Goal: Task Accomplishment & Management: Manage account settings

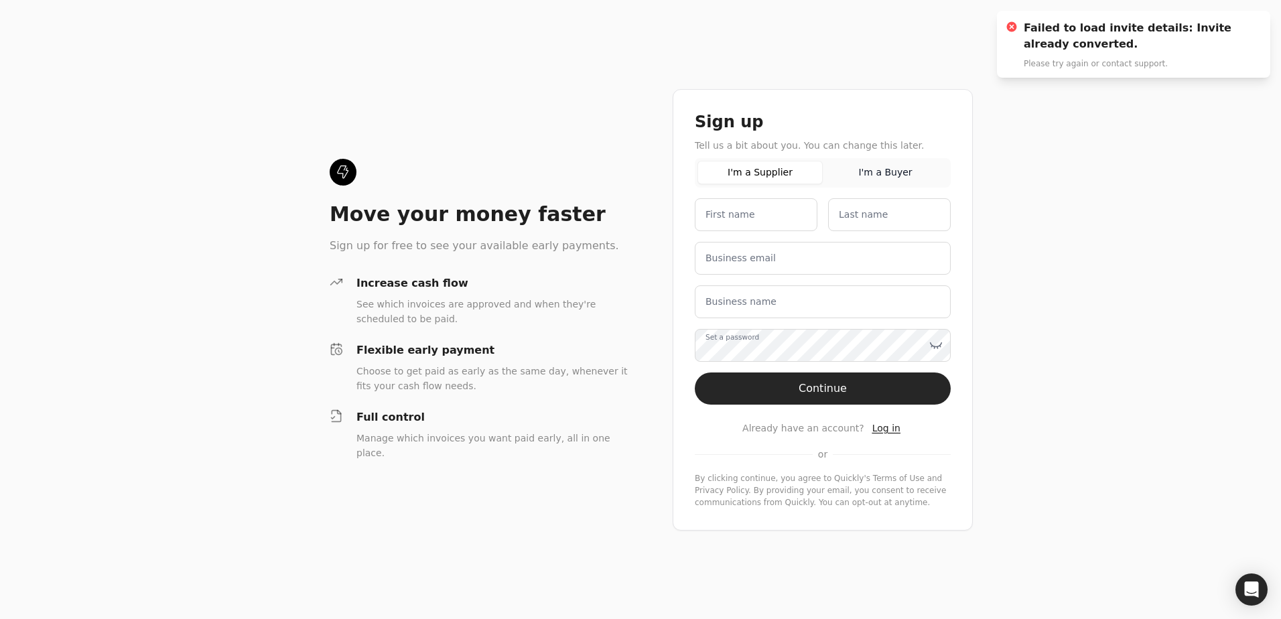
click at [876, 430] on span "Log in" at bounding box center [886, 428] width 28 height 11
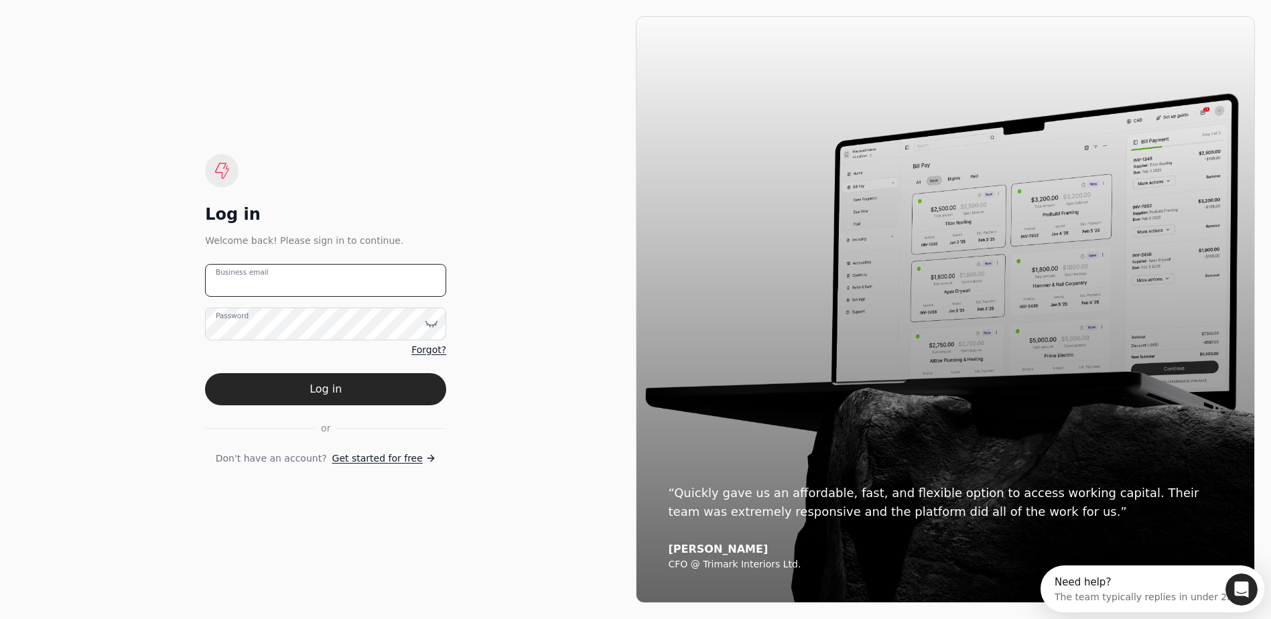
click at [355, 282] on email "Business email" at bounding box center [325, 280] width 241 height 33
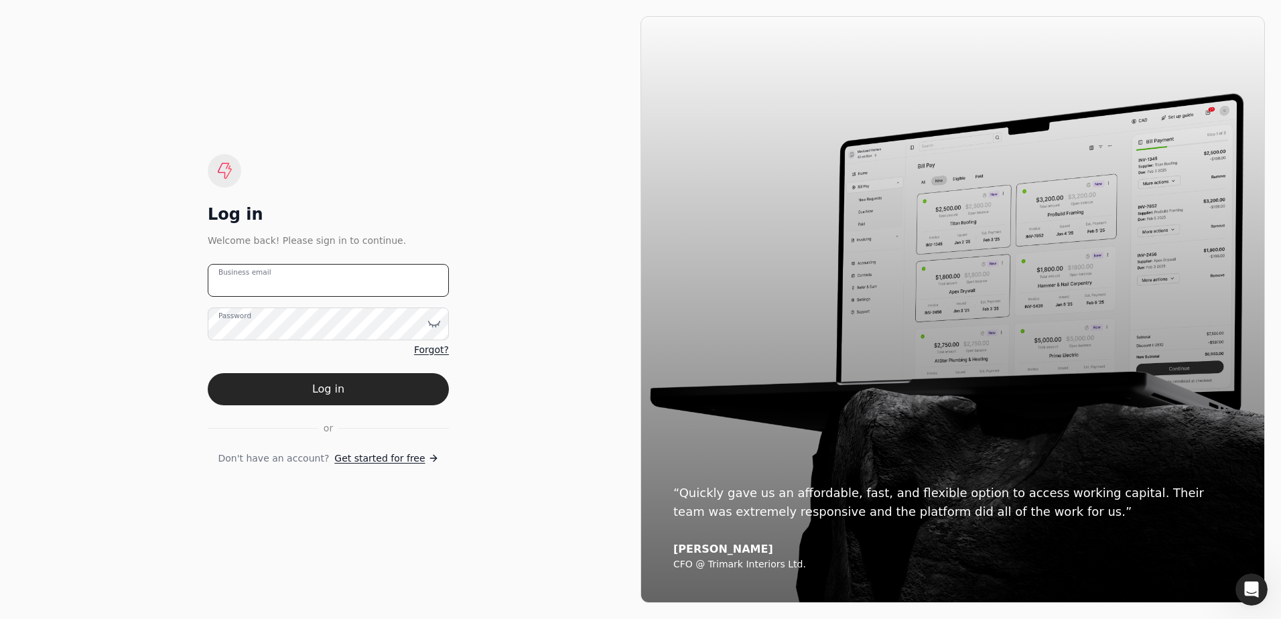
type email "v"
click at [275, 280] on label "Business email" at bounding box center [253, 280] width 70 height 14
click at [275, 280] on email "Business email" at bounding box center [328, 280] width 241 height 33
click at [281, 286] on email "Business email" at bounding box center [328, 280] width 241 height 33
paste email "[EMAIL_ADDRESS][DOMAIN_NAME]"
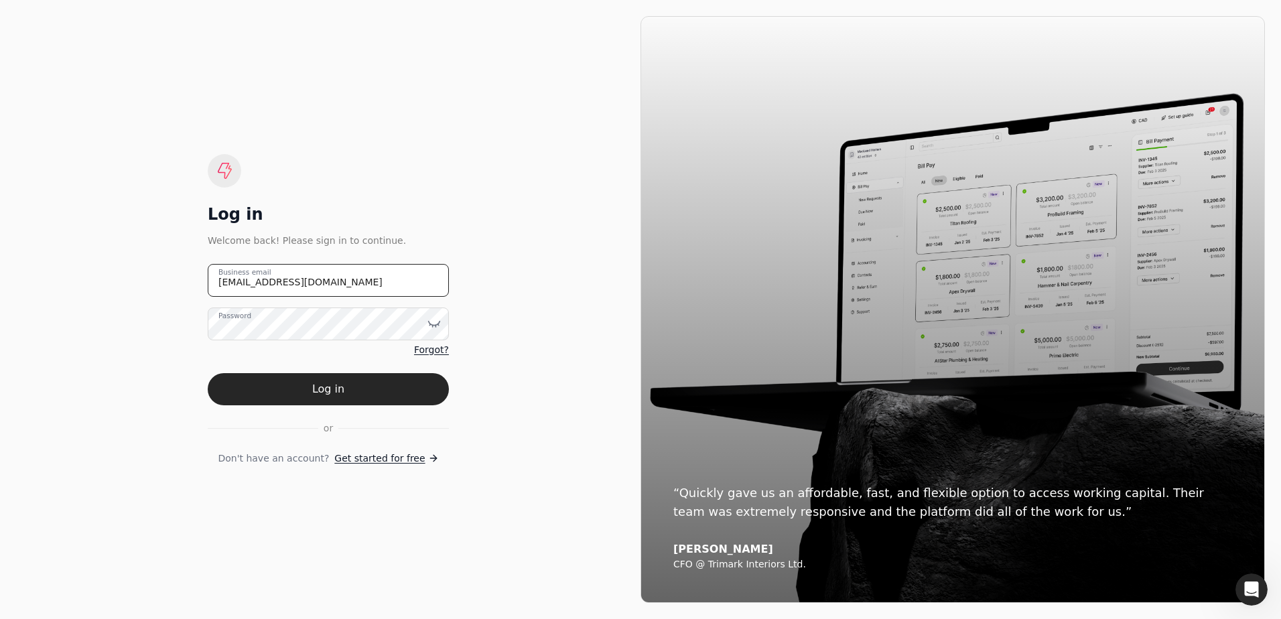
type email "[EMAIL_ADDRESS][DOMAIN_NAME]"
click at [546, 387] on div "Log in Welcome back! Please sign in to continue. [EMAIL_ADDRESS][DOMAIN_NAME] B…" at bounding box center [328, 309] width 625 height 587
click at [440, 350] on span "Forgot?" at bounding box center [431, 350] width 35 height 14
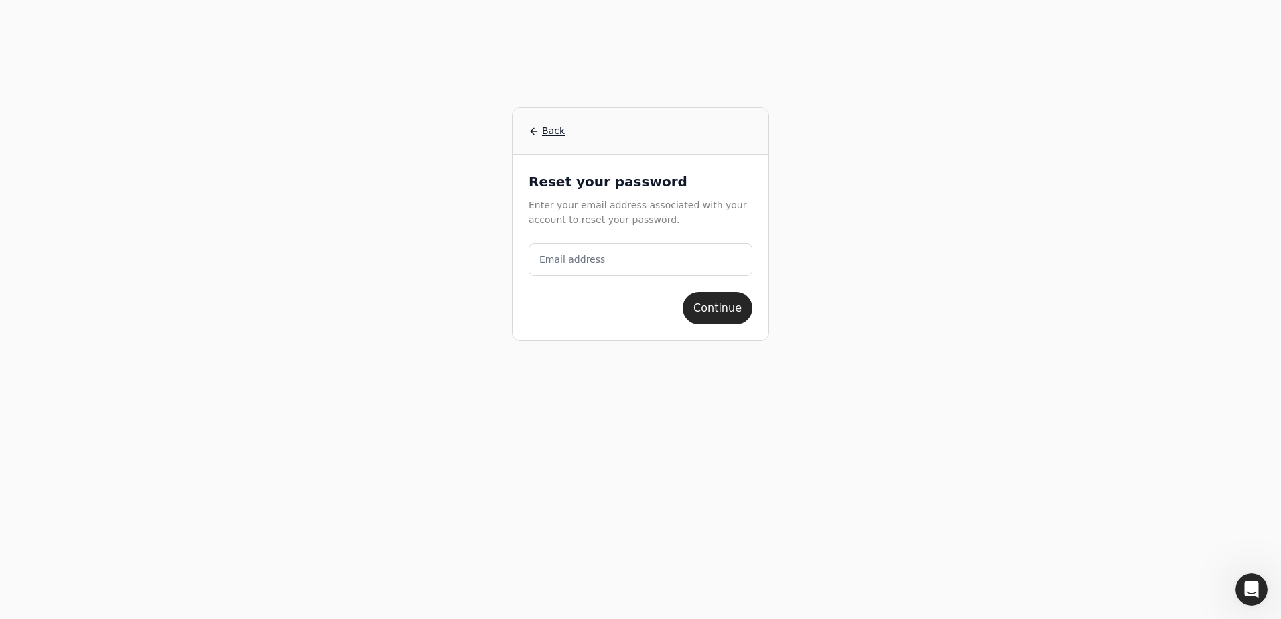
click at [590, 266] on label "Email address" at bounding box center [572, 260] width 66 height 14
click at [590, 266] on address "Email address" at bounding box center [641, 259] width 224 height 33
paste address "[EMAIL_ADDRESS][DOMAIN_NAME]"
type address "[EMAIL_ADDRESS][DOMAIN_NAME]"
click at [710, 306] on button "Continue" at bounding box center [718, 308] width 70 height 32
